Goal: Navigation & Orientation: Find specific page/section

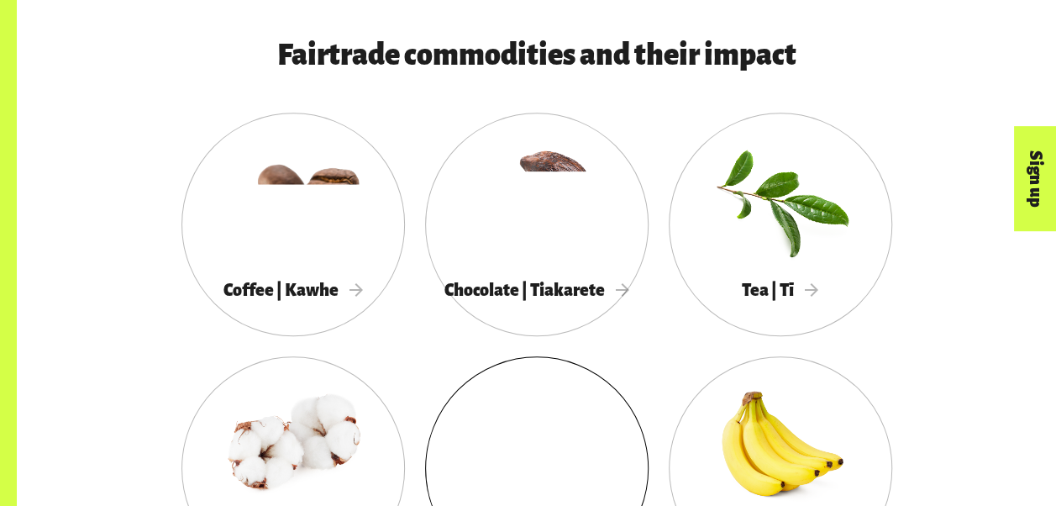
scroll to position [924, 0]
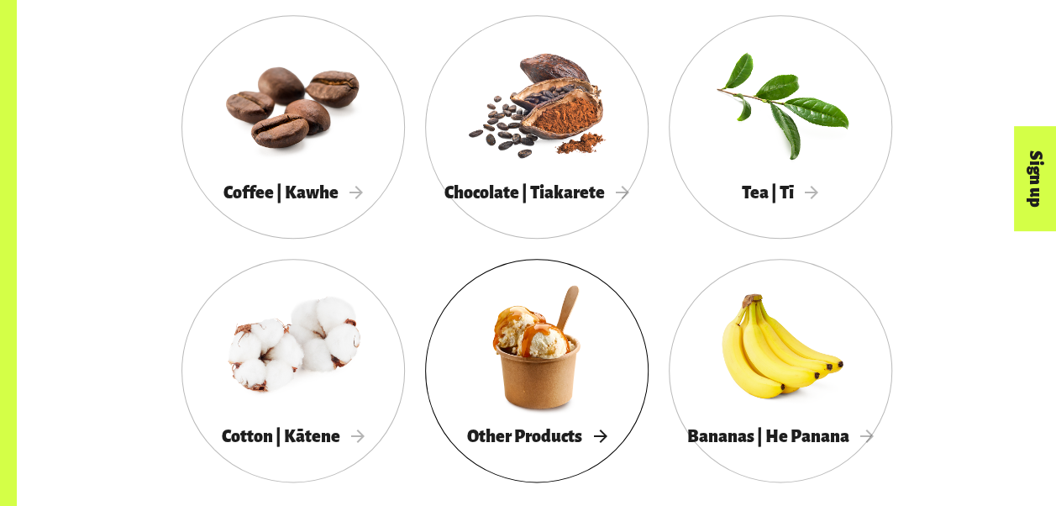
click at [519, 409] on div at bounding box center [536, 346] width 223 height 145
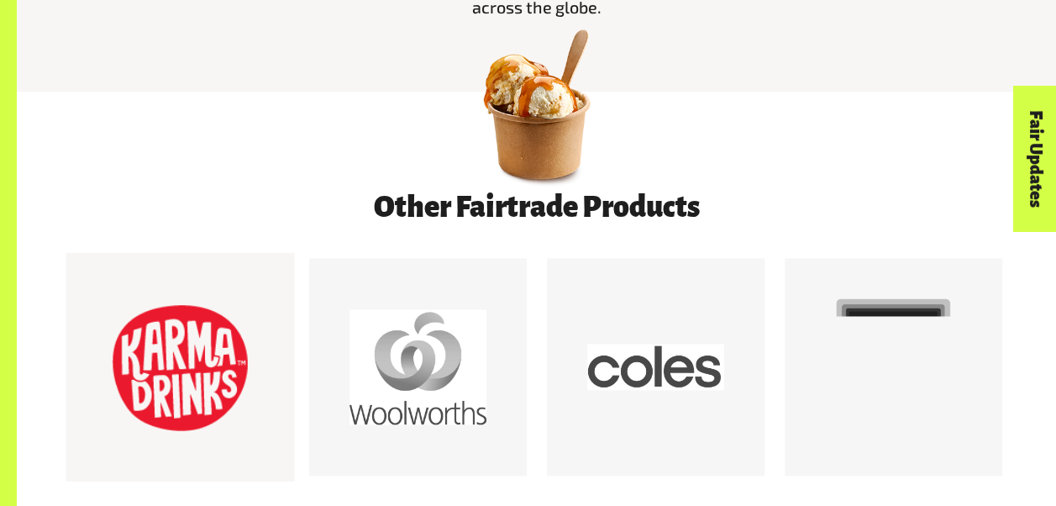
scroll to position [924, 0]
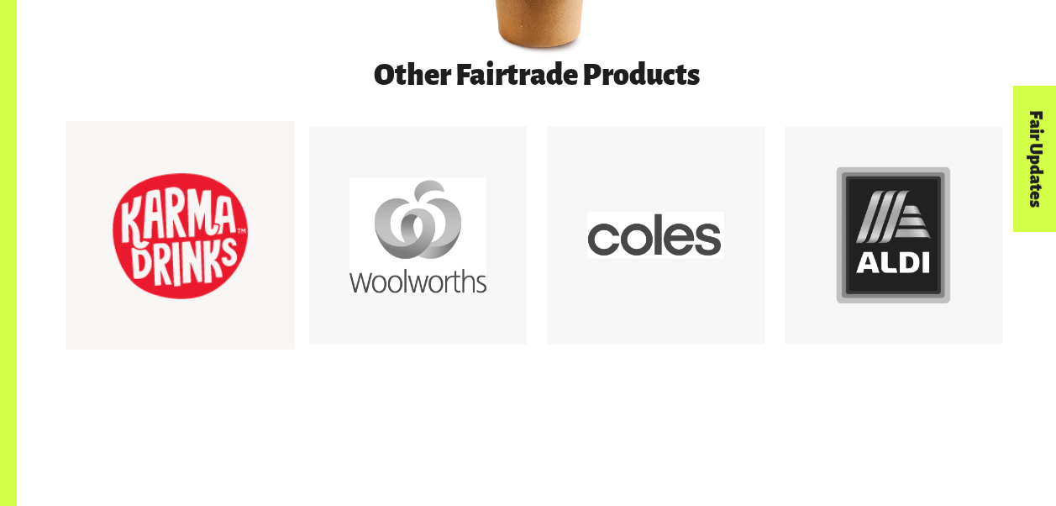
click at [192, 271] on div at bounding box center [180, 235] width 137 height 137
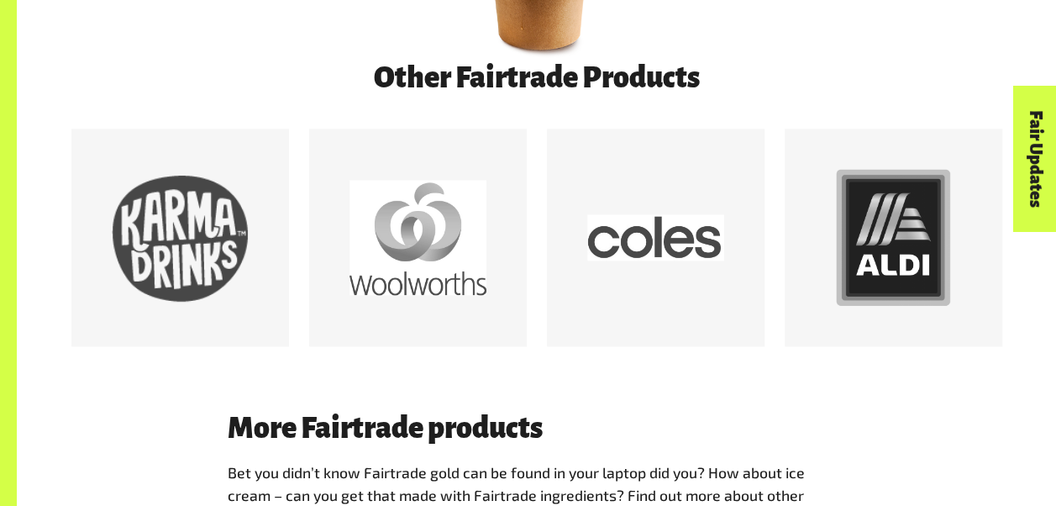
scroll to position [1008, 0]
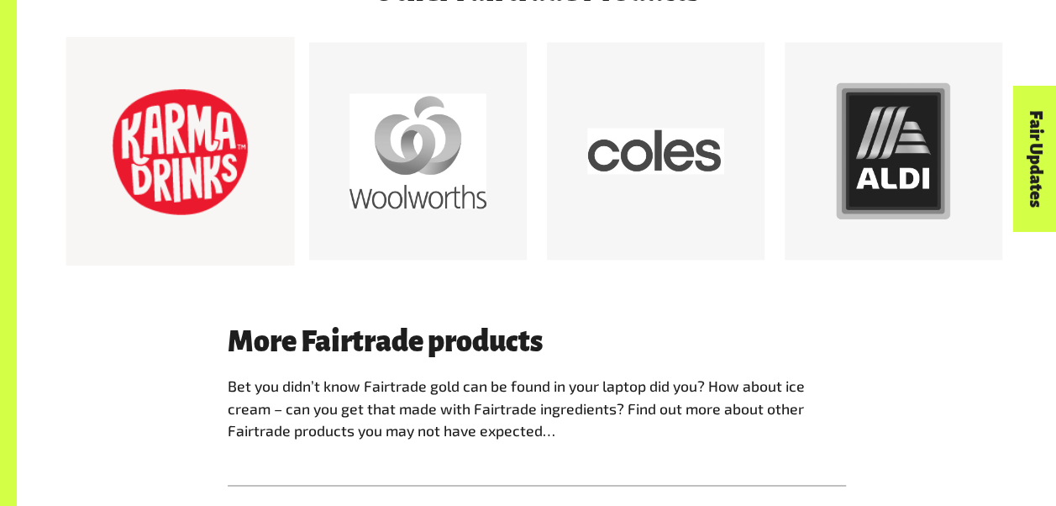
click at [184, 183] on div at bounding box center [180, 151] width 137 height 137
